Goal: Use online tool/utility

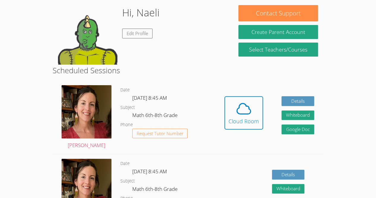
scroll to position [52, 0]
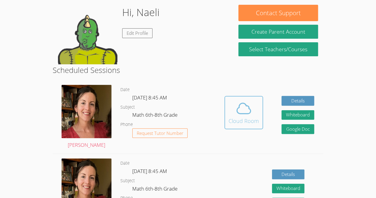
click at [249, 120] on div "Cloud Room" at bounding box center [244, 121] width 30 height 8
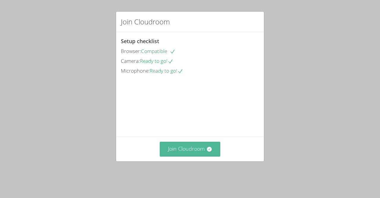
click at [187, 156] on button "Join Cloudroom" at bounding box center [190, 148] width 61 height 15
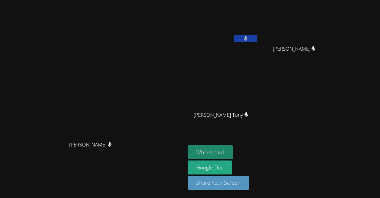
click at [233, 151] on button "Whiteboard" at bounding box center [210, 152] width 45 height 14
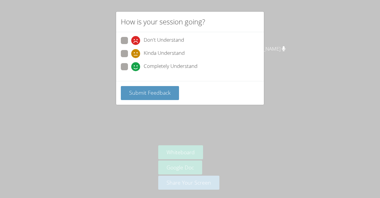
click at [163, 37] on span "Don't Understand" at bounding box center [164, 40] width 40 height 9
click at [136, 37] on input "Don't Understand" at bounding box center [133, 39] width 5 height 5
radio input "true"
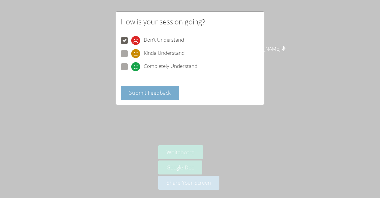
click at [154, 87] on button "Submit Feedback" at bounding box center [150, 93] width 58 height 14
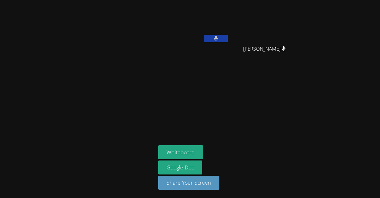
click at [152, 67] on div at bounding box center [77, 98] width 151 height 193
